Goal: Task Accomplishment & Management: Use online tool/utility

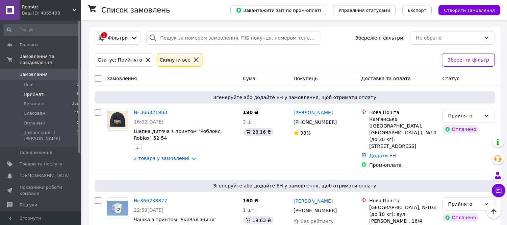
scroll to position [281, 0]
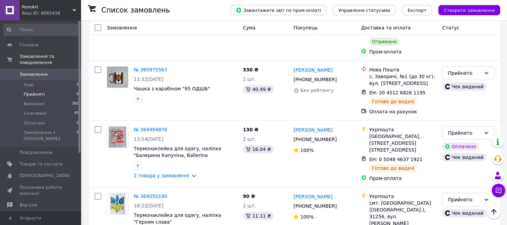
click at [26, 91] on span "Прийняті" at bounding box center [34, 94] width 21 height 6
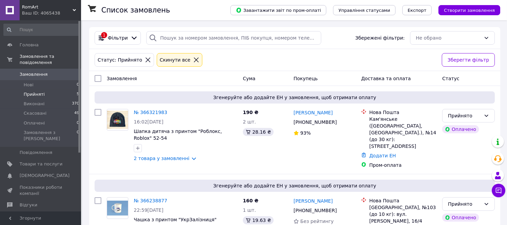
click at [30, 91] on span "Прийняті" at bounding box center [34, 94] width 21 height 6
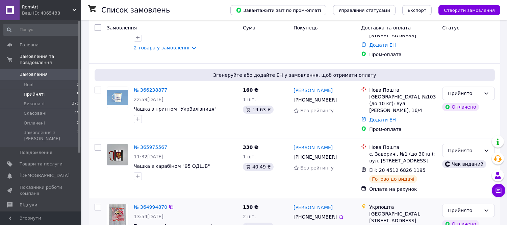
scroll to position [133, 0]
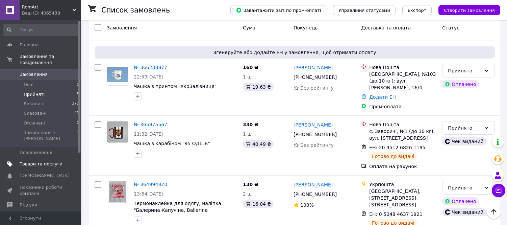
click at [32, 161] on span "Товари та послуги" at bounding box center [41, 164] width 43 height 6
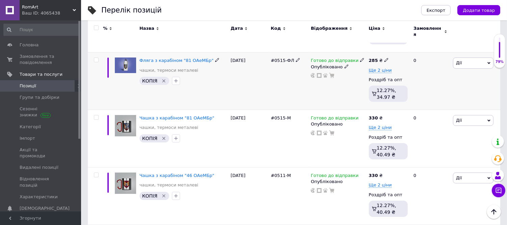
scroll to position [150, 0]
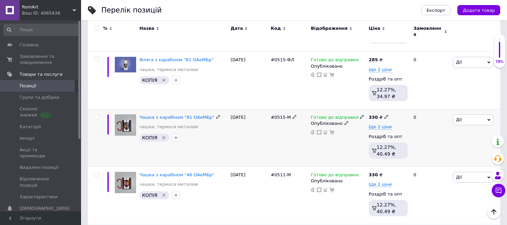
click at [477, 118] on span "Дії" at bounding box center [473, 119] width 41 height 11
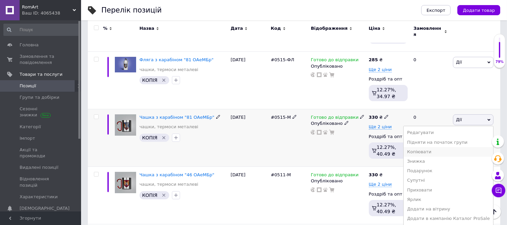
click at [433, 148] on li "Копіювати" at bounding box center [449, 151] width 90 height 9
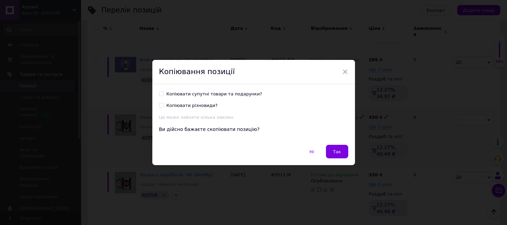
scroll to position [123, 0]
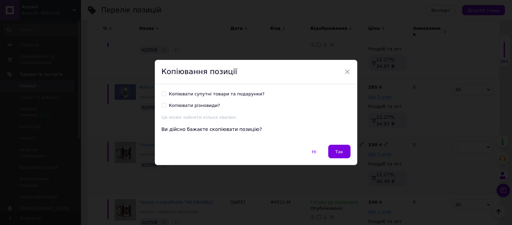
click at [211, 91] on div "Копіювати супутні товари та подарунки?" at bounding box center [217, 94] width 96 height 6
click at [166, 91] on input "Копіювати супутні товари та подарунки?" at bounding box center [164, 93] width 4 height 4
checkbox input "true"
drag, startPoint x: 336, startPoint y: 150, endPoint x: 329, endPoint y: 151, distance: 7.2
click at [337, 150] on span "Так" at bounding box center [340, 151] width 8 height 5
